Goal: Check status: Check status

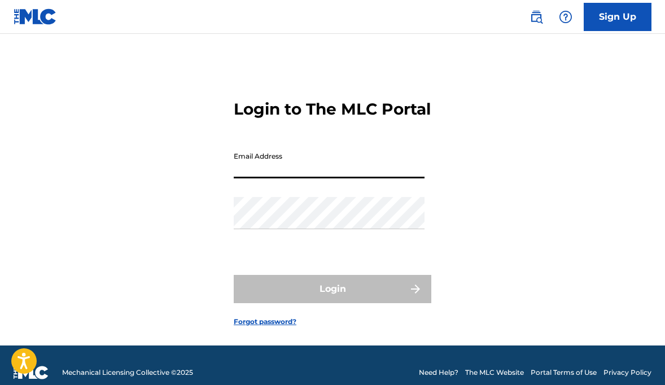
click at [277, 177] on input "Email Address" at bounding box center [329, 162] width 191 height 32
type input "[EMAIL_ADDRESS][DOMAIN_NAME]"
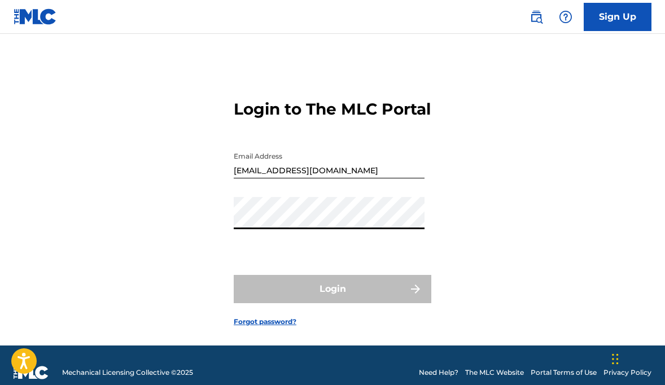
click at [190, 247] on div "Login to The MLC Portal Email Address isabelbitler@gmail.com Password Login For…" at bounding box center [332, 203] width 665 height 283
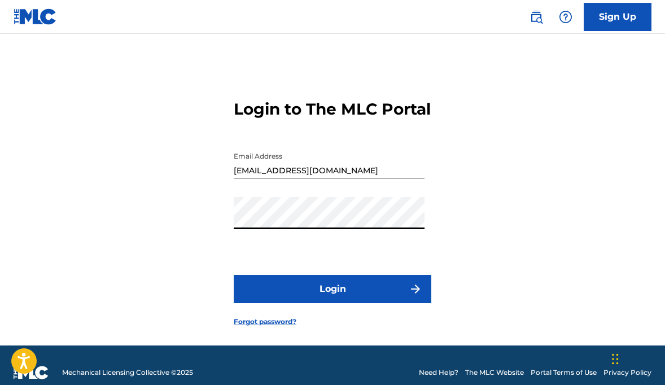
click at [322, 303] on button "Login" at bounding box center [333, 289] width 198 height 28
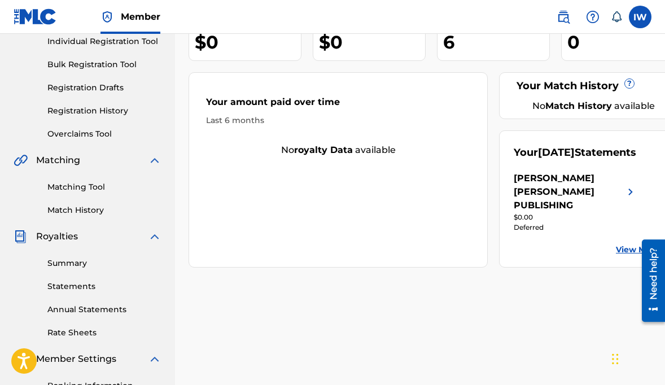
scroll to position [166, 0]
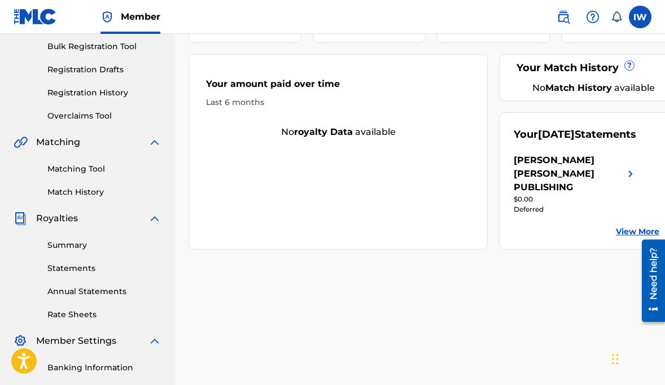
click at [628, 226] on link "View More" at bounding box center [637, 232] width 43 height 12
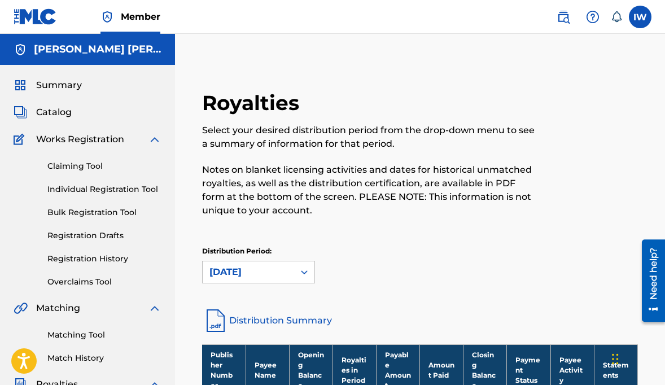
click at [49, 85] on span "Summary" at bounding box center [59, 85] width 46 height 14
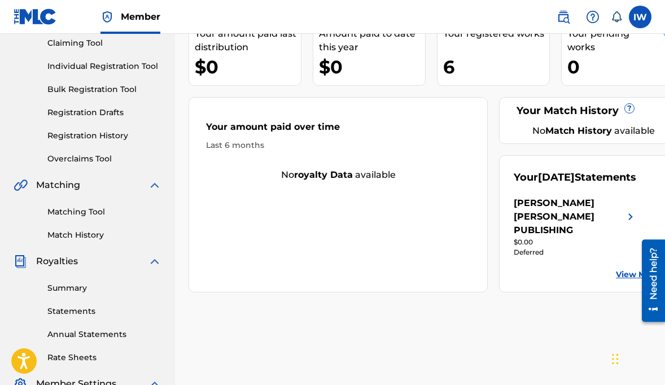
scroll to position [133, 0]
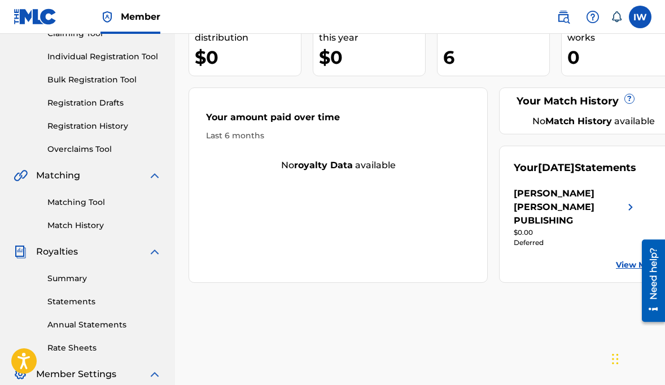
click at [550, 187] on div "[PERSON_NAME] [PERSON_NAME] PUBLISHING" at bounding box center [569, 207] width 110 height 41
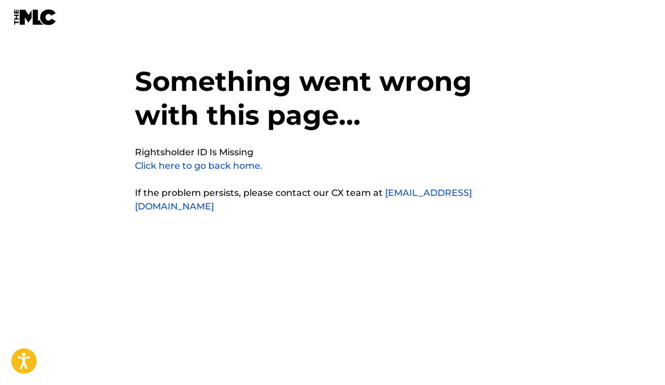
scroll to position [28, 0]
